Goal: Book appointment/travel/reservation

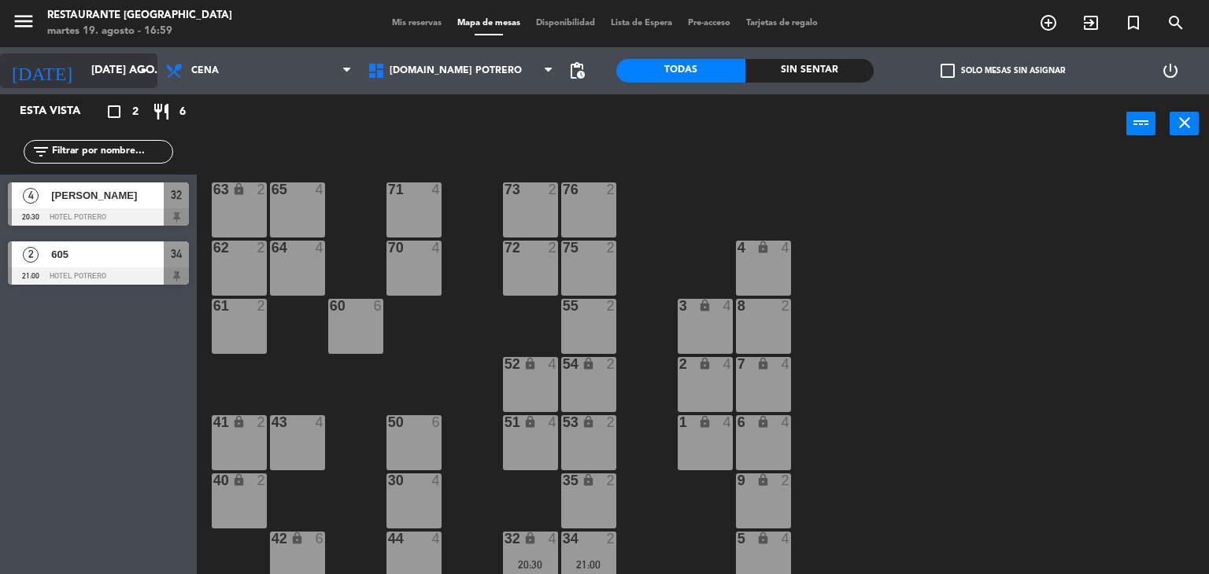
click at [135, 69] on icon "arrow_drop_down" at bounding box center [144, 70] width 19 height 19
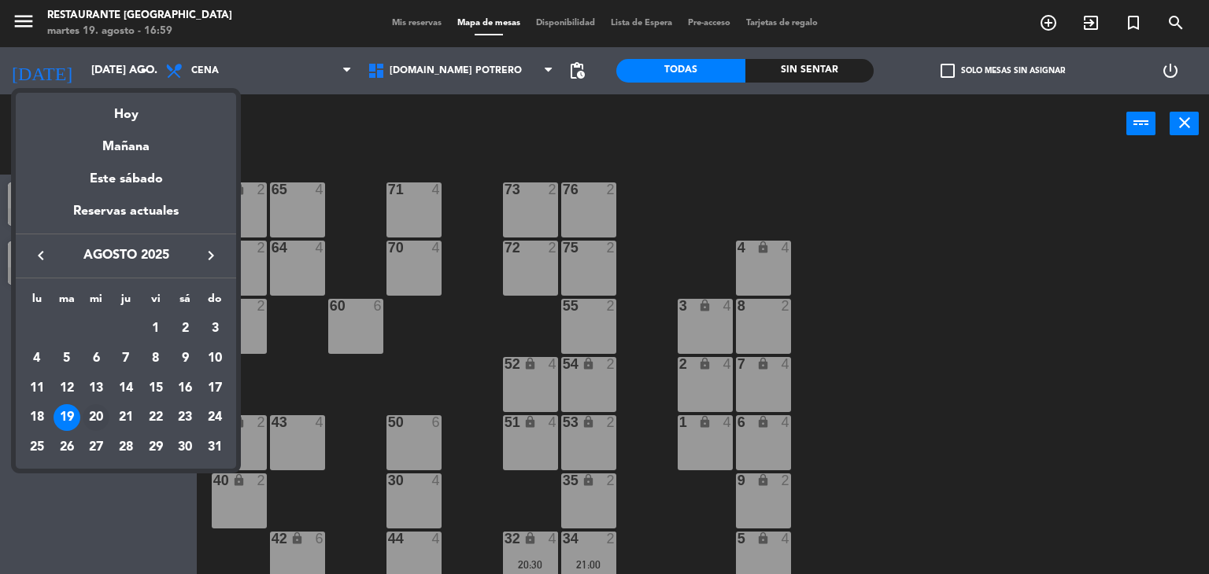
click at [102, 419] on div "20" at bounding box center [96, 417] width 27 height 27
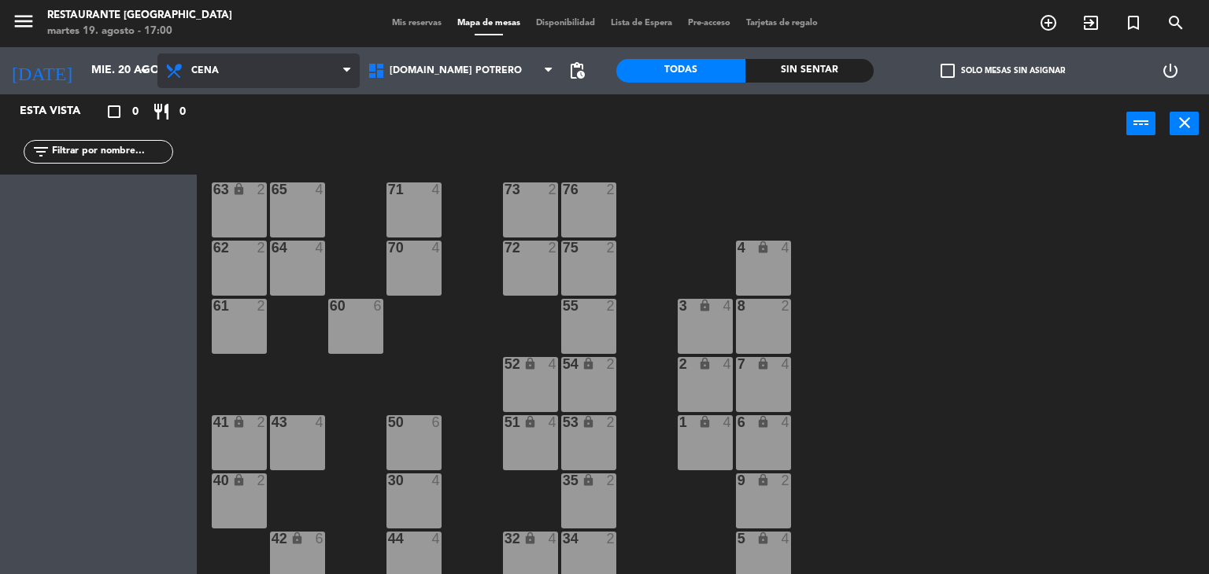
click at [253, 68] on span "Cena" at bounding box center [258, 71] width 202 height 35
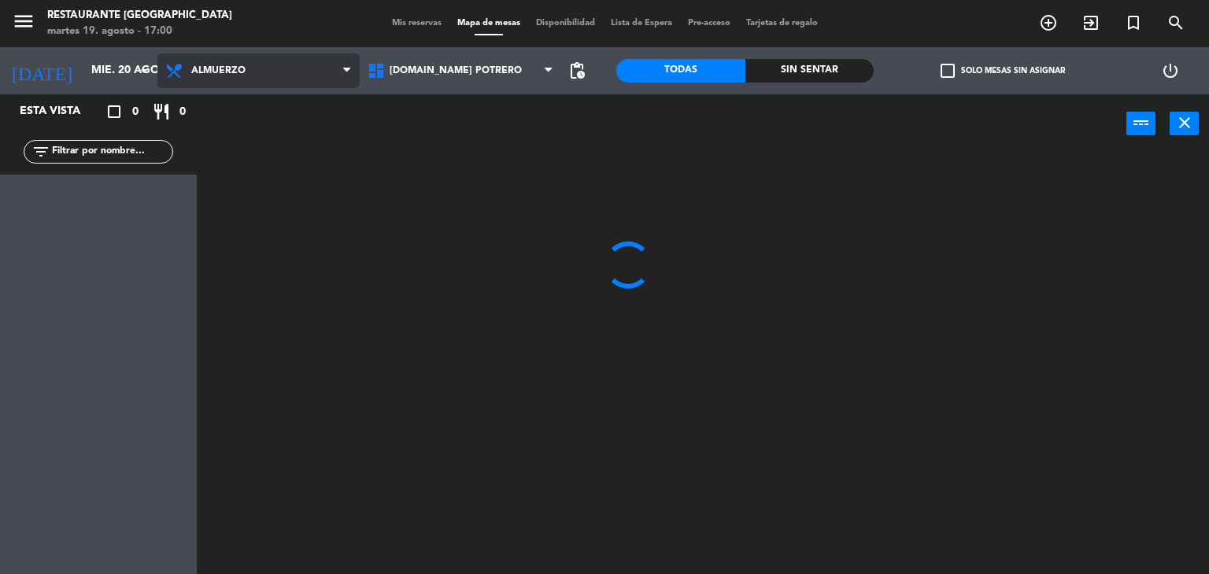
click at [237, 109] on ng-component "menu Restaurante Hotel Potrero martes 19. agosto - 17:00 Mis reservas Mapa de m…" at bounding box center [604, 287] width 1209 height 575
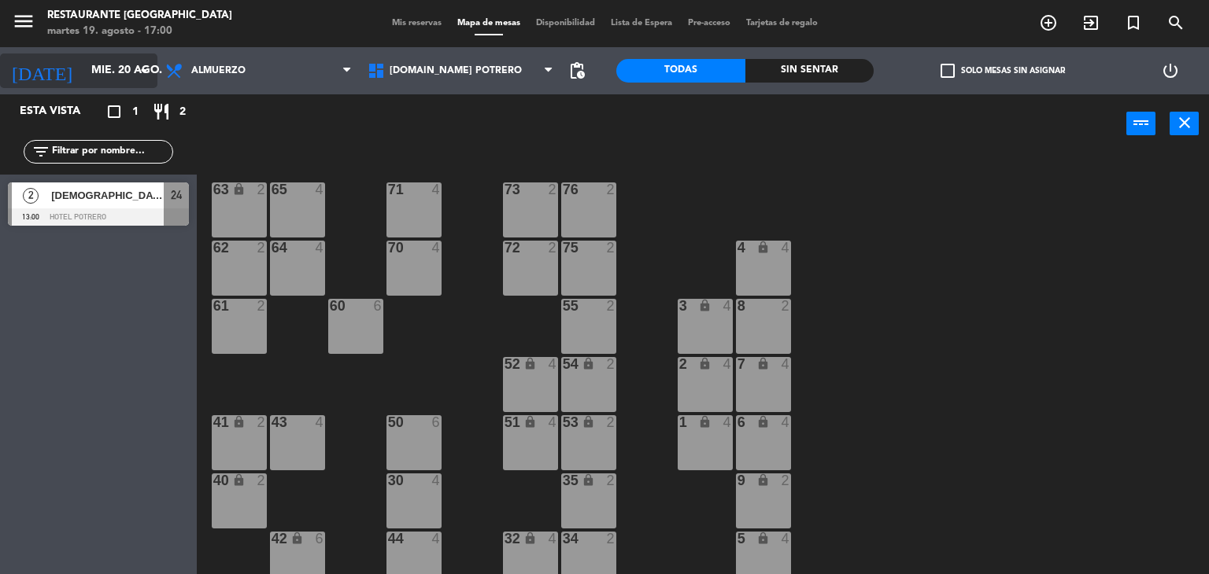
click at [150, 79] on icon "arrow_drop_down" at bounding box center [144, 70] width 19 height 19
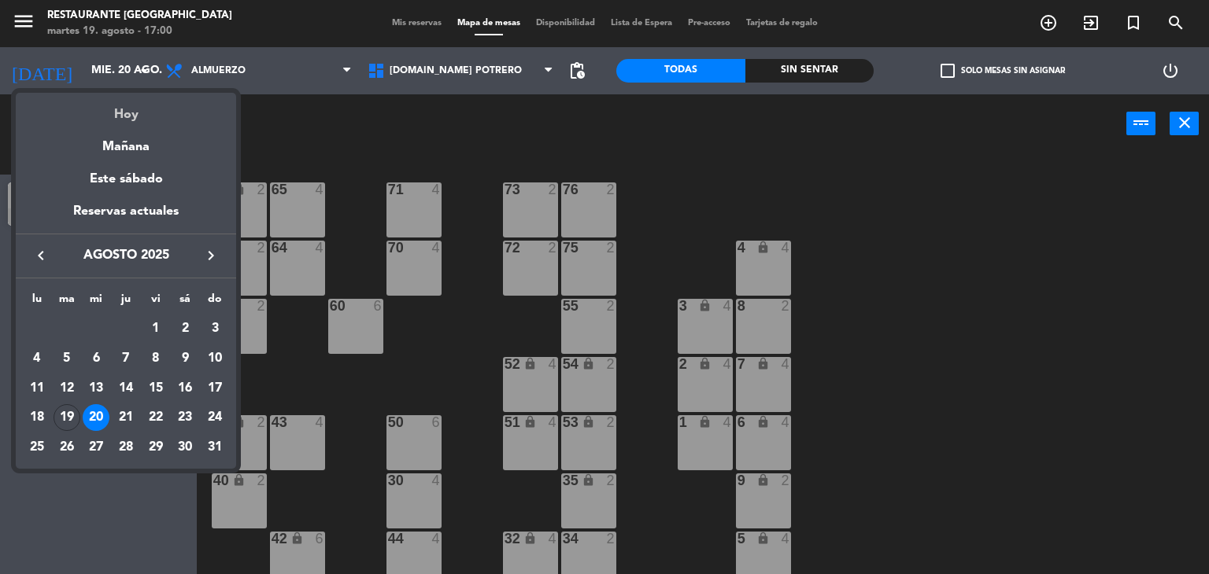
click at [128, 114] on div "Hoy" at bounding box center [126, 109] width 220 height 32
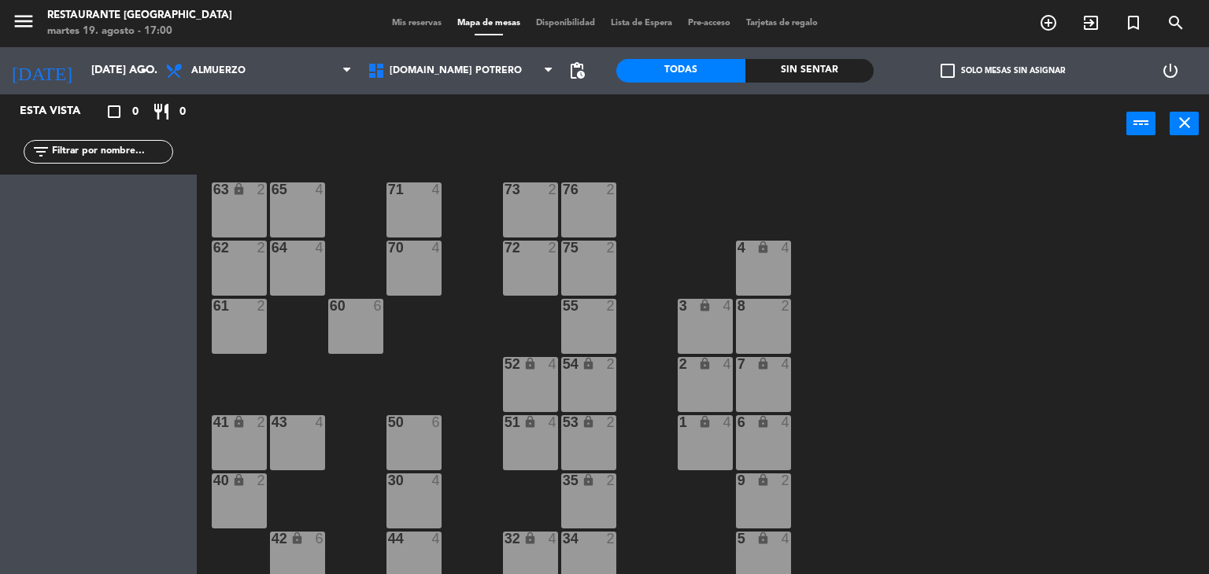
click at [432, 394] on div "65 4 71 4 73 2 76 2 63 lock 2 64 4 62 2 70 4 72 2 75 2 4 lock 4 55 2 60 6 3 loc…" at bounding box center [709, 364] width 1000 height 421
click at [304, 68] on span "Almuerzo" at bounding box center [258, 71] width 202 height 35
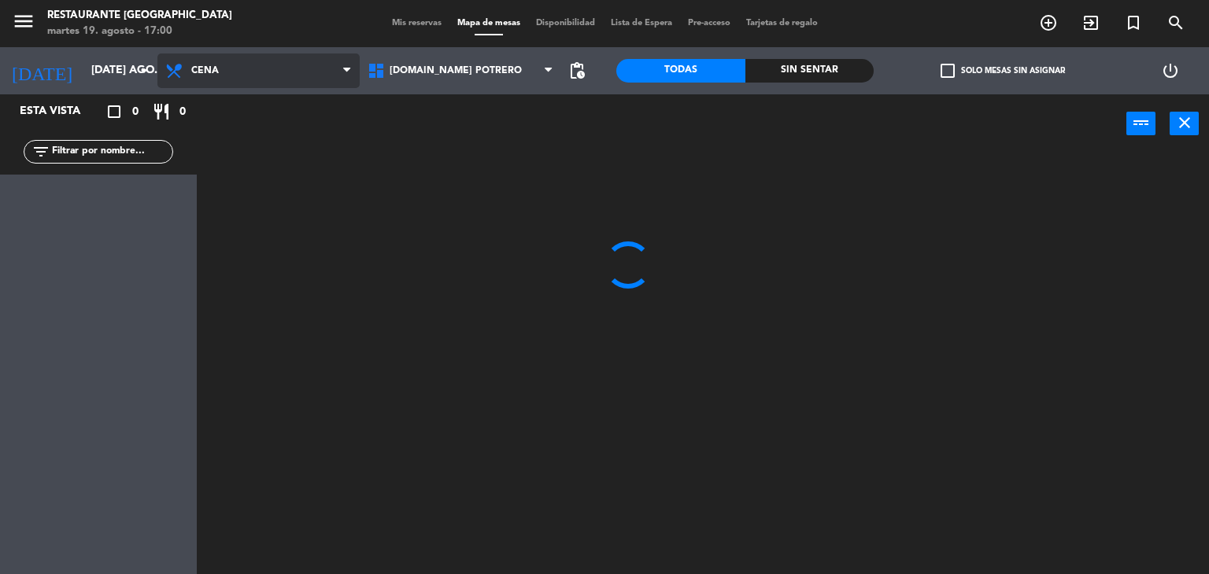
click at [269, 141] on ng-component "menu Restaurante Hotel Potrero martes 19. agosto - 17:00 Mis reservas Mapa de m…" at bounding box center [604, 287] width 1209 height 575
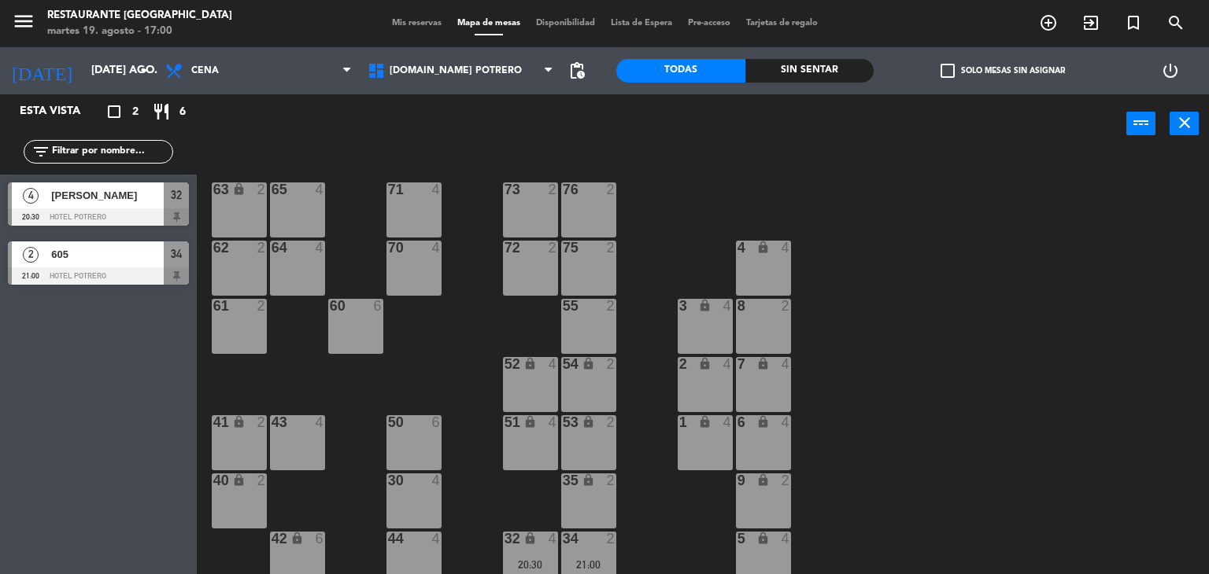
click at [164, 220] on div at bounding box center [98, 217] width 181 height 17
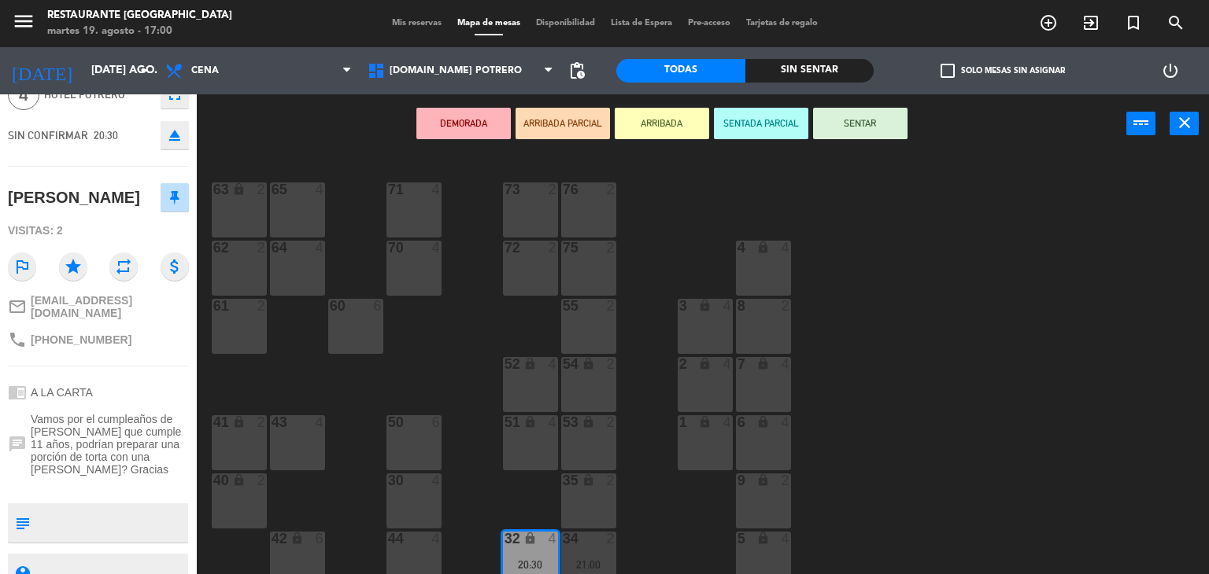
scroll to position [126, 0]
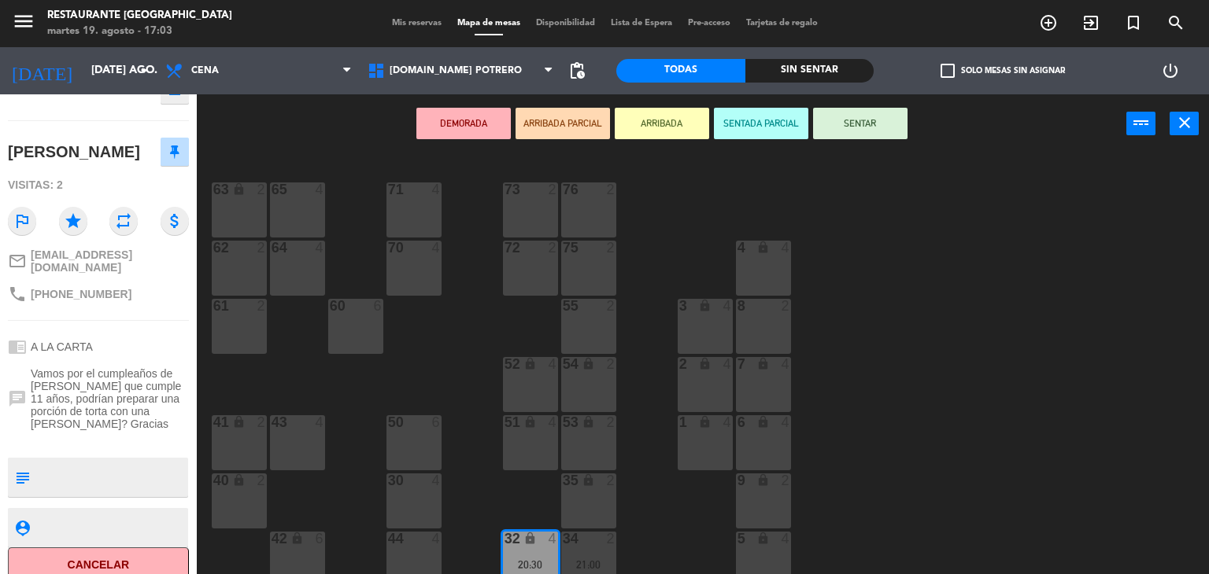
click at [246, 374] on div "65 4 71 4 73 2 76 2 63 lock 2 64 4 62 2 70 4 72 2 75 2 4 lock 4 55 2 60 6 3 loc…" at bounding box center [709, 364] width 1000 height 421
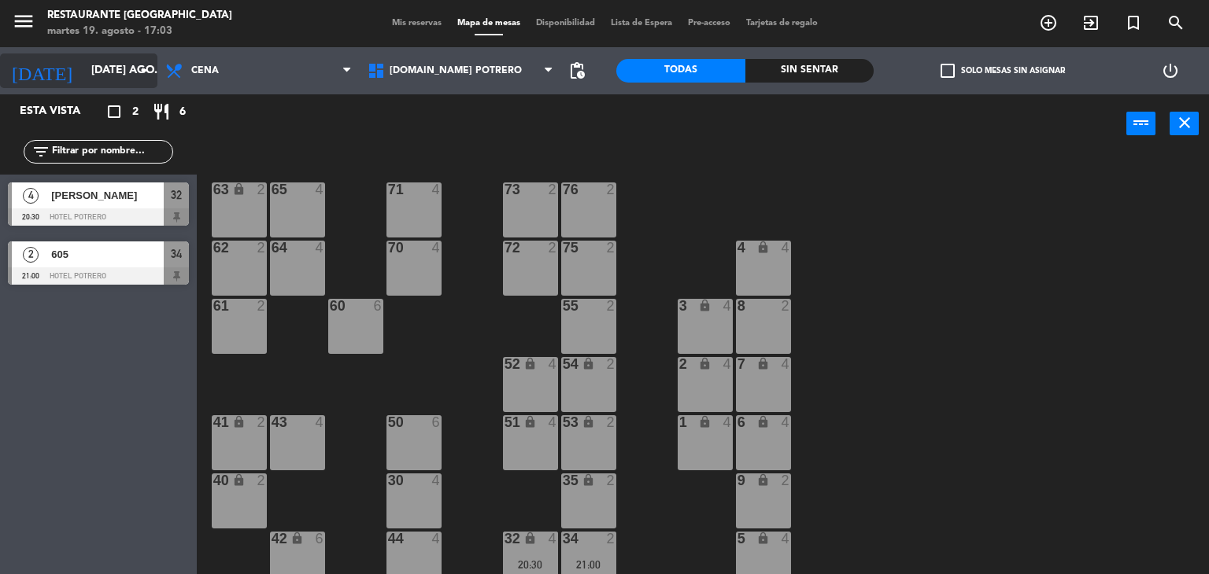
click at [126, 62] on input "[DATE] ago." at bounding box center [158, 71] width 150 height 28
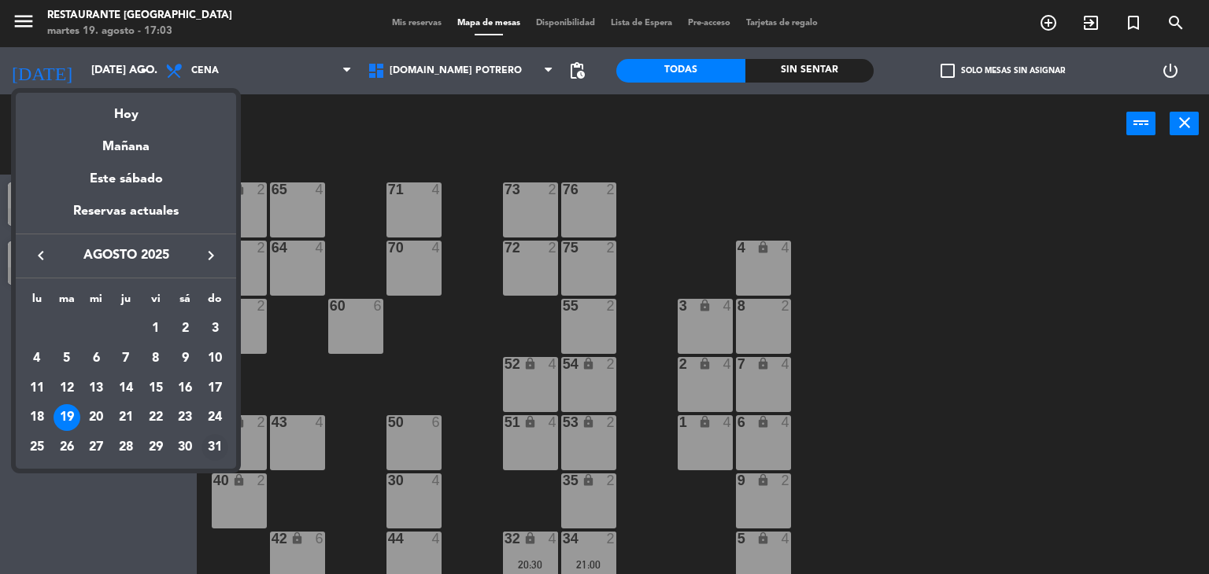
click at [212, 454] on div "31" at bounding box center [214, 447] width 27 height 27
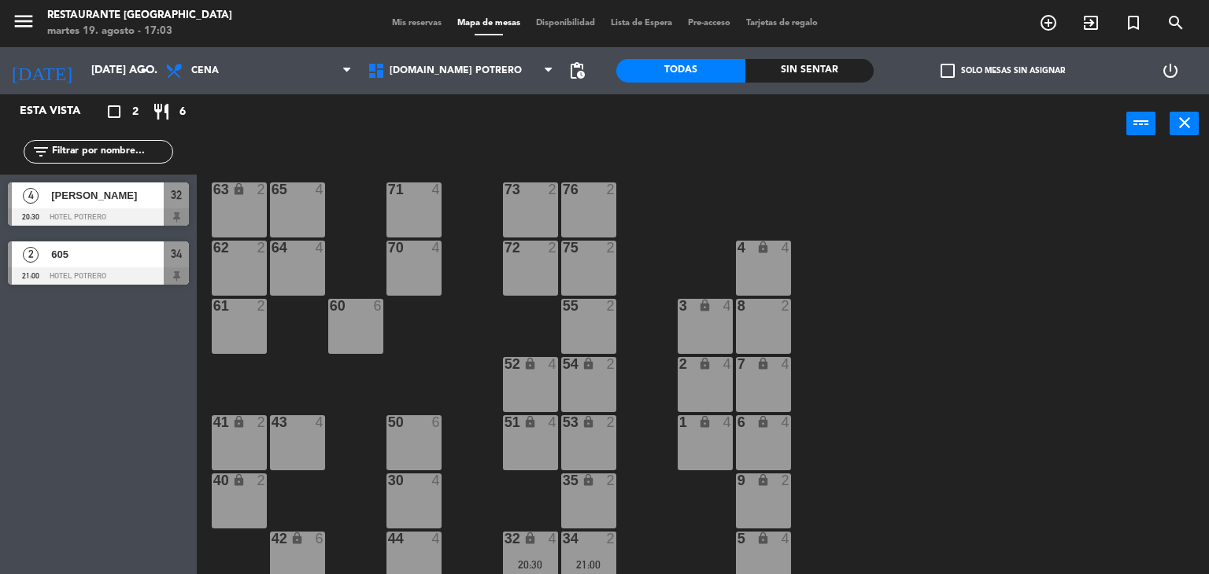
type input "dom. 31 ago."
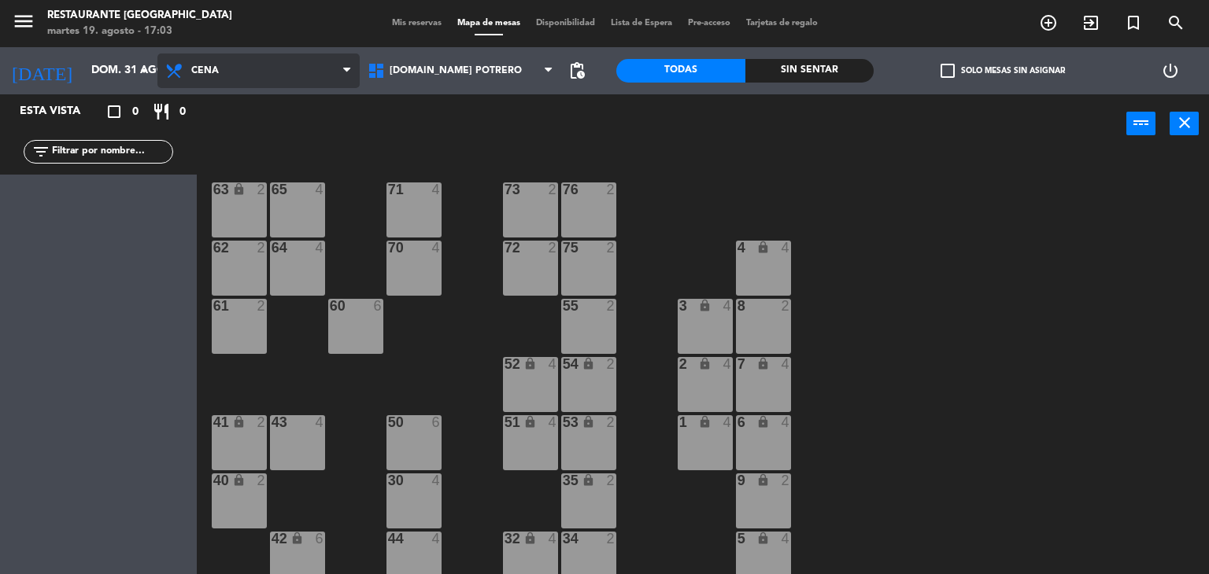
click at [234, 86] on span "Cena" at bounding box center [258, 71] width 202 height 35
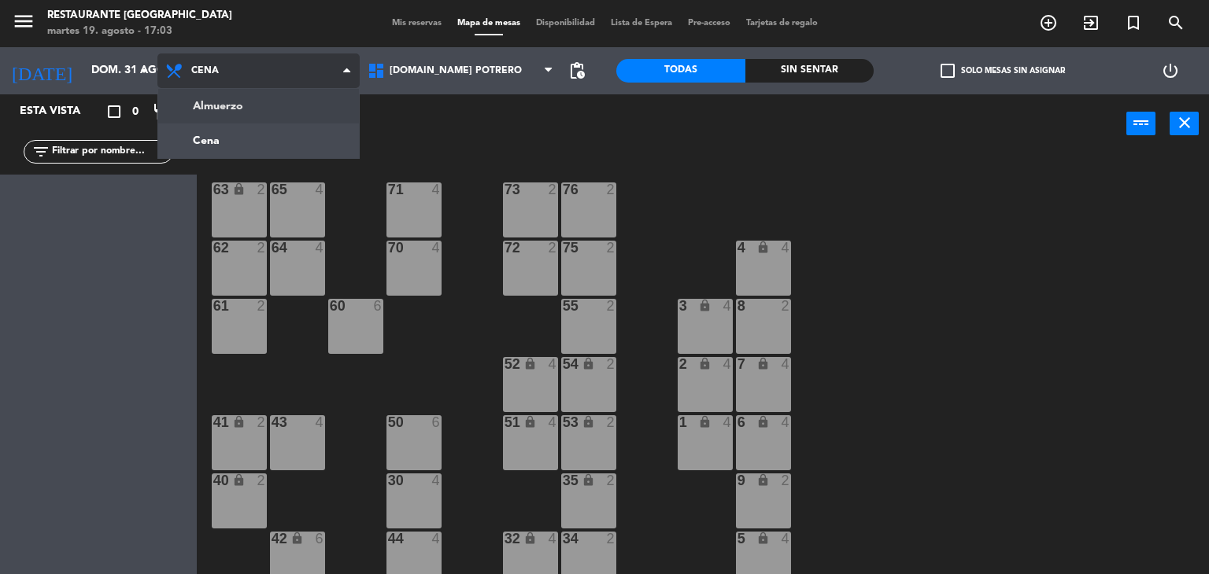
click at [241, 115] on ng-component "menu Restaurante Hotel Potrero martes 19. agosto - 17:03 Mis reservas Mapa de m…" at bounding box center [604, 287] width 1209 height 575
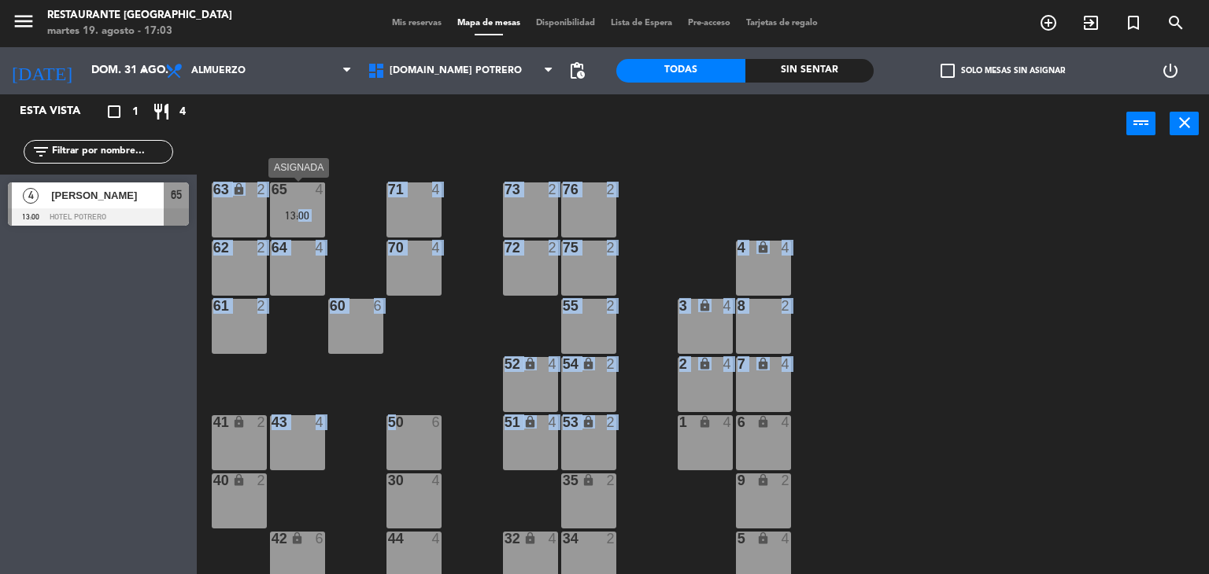
drag, startPoint x: 399, startPoint y: 391, endPoint x: 294, endPoint y: 213, distance: 206.3
click at [294, 213] on div "65 4 13:00 71 4 73 2 76 2 63 lock 2 64 4 62 2 70 4 72 2 75 2 4 lock 4 55 2 60 6…" at bounding box center [709, 364] width 1000 height 421
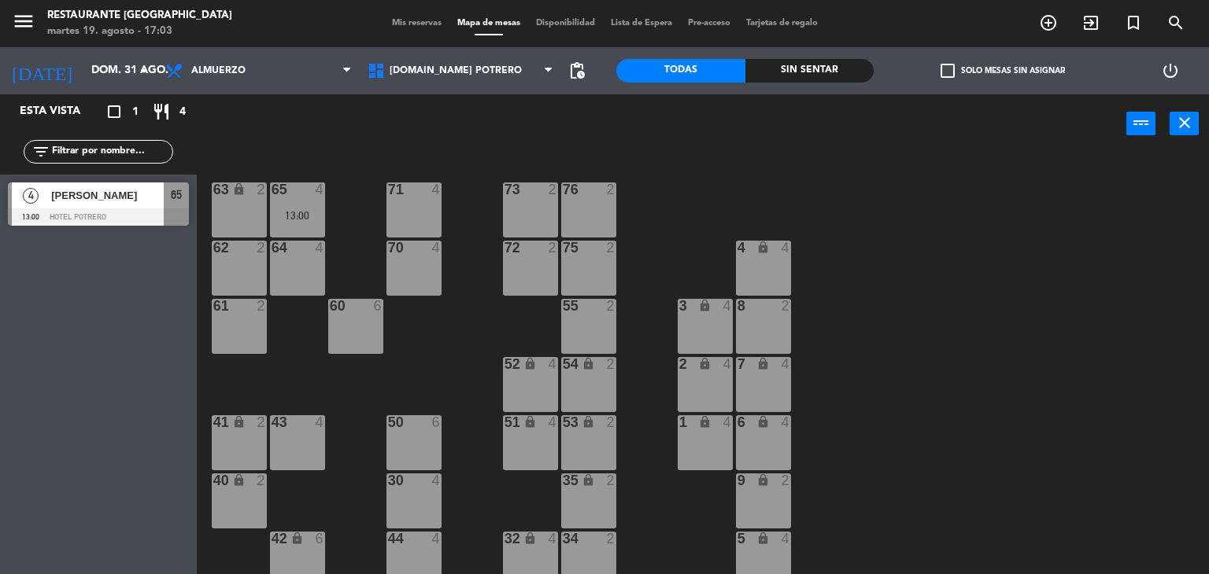
click at [143, 189] on span "[PERSON_NAME]" at bounding box center [107, 195] width 113 height 17
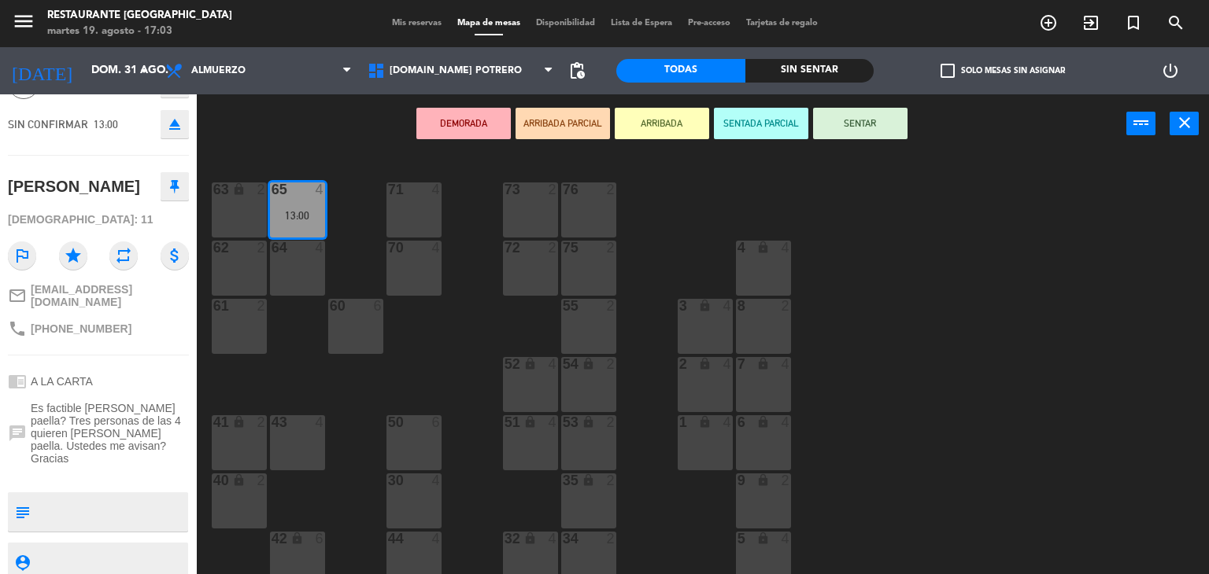
scroll to position [94, 0]
click at [163, 400] on span "Es factible [PERSON_NAME] paella? Tres personas de las 4 quieren [PERSON_NAME] …" at bounding box center [110, 431] width 158 height 63
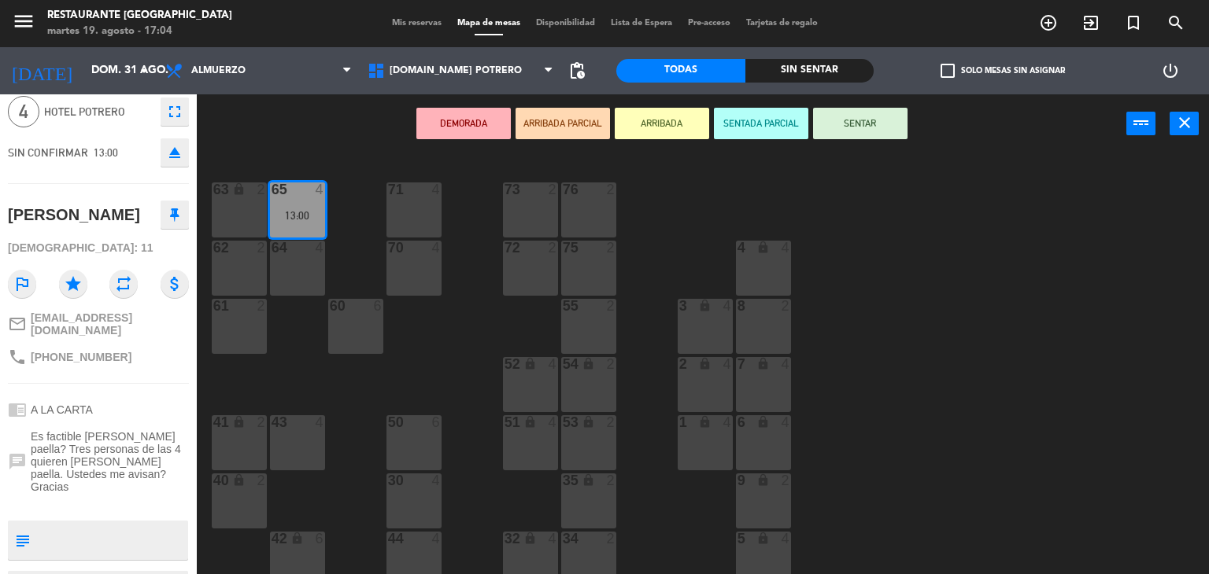
scroll to position [63, 0]
